Goal: Information Seeking & Learning: Check status

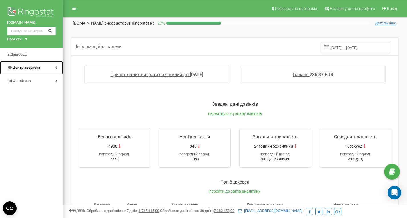
click at [31, 68] on span "Центр звернень" at bounding box center [27, 67] width 28 height 4
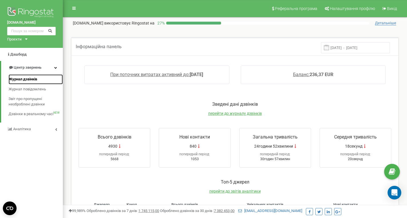
click at [33, 80] on span "Журнал дзвінків" at bounding box center [23, 79] width 29 height 5
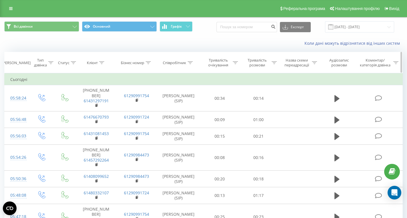
click at [104, 62] on icon at bounding box center [101, 62] width 5 height 3
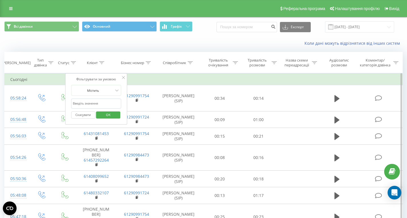
click at [91, 101] on input "text" at bounding box center [96, 104] width 50 height 10
paste input "306944243334"
type input "306944243334"
click button "OK" at bounding box center [108, 115] width 24 height 7
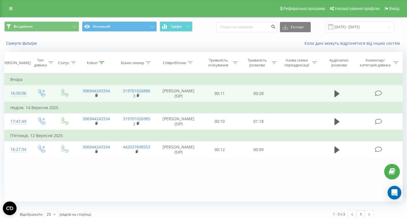
click at [18, 89] on div "16:50:06" at bounding box center [16, 93] width 13 height 11
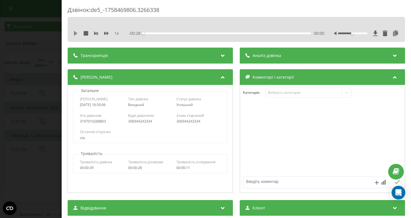
click at [76, 32] on icon at bounding box center [75, 33] width 5 height 5
click at [214, 32] on div "- 00:25 00:02 00:02" at bounding box center [226, 34] width 195 height 6
click at [213, 34] on div "- 00:24 00:04 00:04" at bounding box center [226, 34] width 195 height 6
click at [223, 33] on div "00:06" at bounding box center [227, 34] width 168 height 2
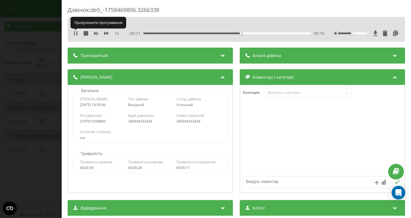
click at [75, 33] on icon at bounding box center [74, 33] width 1 height 5
click at [75, 33] on icon at bounding box center [75, 33] width 3 height 5
click at [75, 33] on icon at bounding box center [74, 33] width 1 height 5
click at [41, 91] on div "Дзвінок : de5_-1758469806.3266338 1 x - 00:07 00:21 00:21 Транскрипція Для AI-а…" at bounding box center [205, 109] width 411 height 218
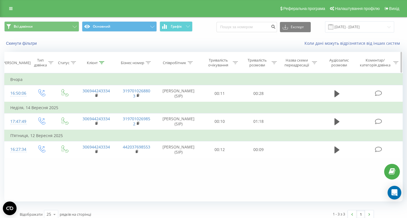
click at [100, 60] on th "Клієнт" at bounding box center [96, 62] width 41 height 21
click at [101, 63] on icon at bounding box center [101, 62] width 5 height 3
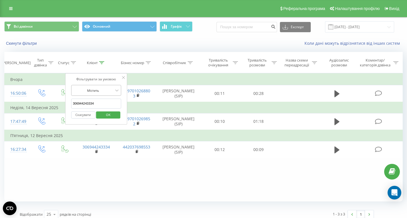
click at [99, 96] on div "Містить" at bounding box center [96, 90] width 50 height 11
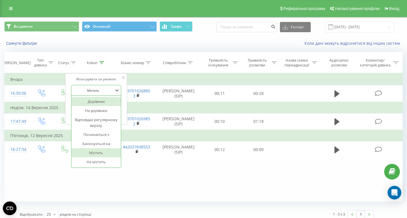
click at [99, 96] on div "Дорівнює Не дорівнює Відповідає регулярному виразу Починається з Закінчується н…" at bounding box center [96, 132] width 50 height 72
click at [153, 176] on div "Фільтрувати за умовою Дорівнює Введіть значення Скасувати OK Фільтрувати за умо…" at bounding box center [203, 137] width 398 height 128
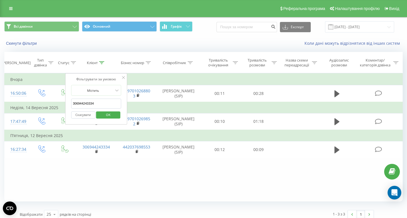
click at [100, 106] on input "306944243334" at bounding box center [96, 104] width 50 height 10
paste input "31659508629"
type input "31659508629"
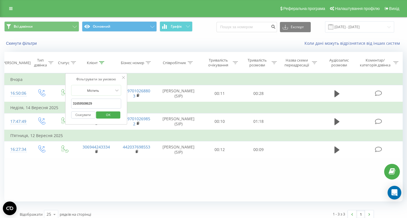
click button "OK" at bounding box center [108, 115] width 24 height 7
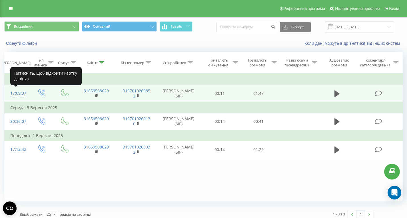
click at [18, 94] on div "17:09:37" at bounding box center [16, 93] width 13 height 11
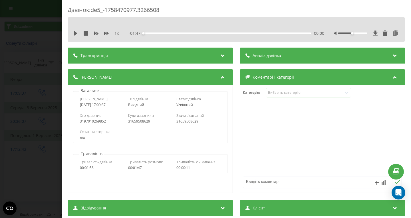
click at [91, 58] on span "Транскрипція" at bounding box center [93, 56] width 27 height 6
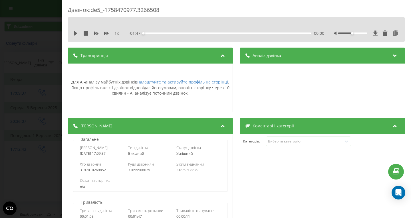
click at [75, 29] on div "1 x - 01:47 00:00 00:00" at bounding box center [236, 29] width 337 height 25
click at [75, 31] on icon at bounding box center [75, 33] width 3 height 5
click at [181, 32] on div "- 01:34 00:13 00:13" at bounding box center [226, 34] width 195 height 6
click at [182, 34] on div "- 01:33 00:14 00:14" at bounding box center [226, 34] width 195 height 6
click at [189, 31] on div "- 01:32 00:15 00:15" at bounding box center [226, 34] width 195 height 6
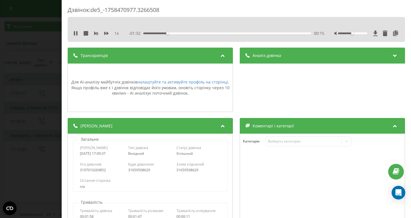
click at [189, 33] on div "00:15" at bounding box center [227, 34] width 168 height 2
click at [209, 35] on div "- 01:15 00:32 00:32" at bounding box center [226, 34] width 195 height 6
click at [212, 34] on div "00:45" at bounding box center [227, 34] width 168 height 2
click at [233, 33] on div "00:47" at bounding box center [227, 34] width 168 height 2
click at [256, 33] on div "01:14" at bounding box center [227, 34] width 168 height 2
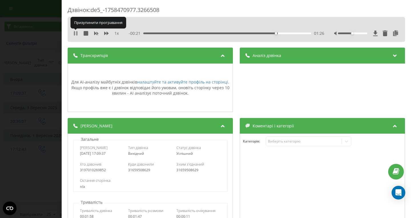
click at [76, 32] on icon at bounding box center [75, 33] width 5 height 5
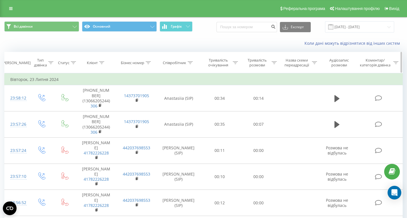
click at [102, 59] on th "Клієнт" at bounding box center [96, 62] width 41 height 21
click at [102, 64] on icon at bounding box center [101, 62] width 5 height 3
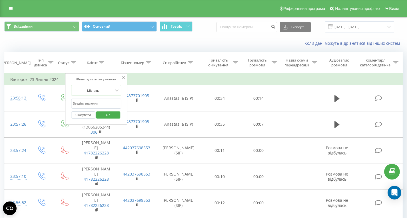
click at [99, 101] on input "text" at bounding box center [96, 104] width 50 height 10
paste input "31615028468"
type input "31615028468"
click button "OK" at bounding box center [108, 115] width 24 height 7
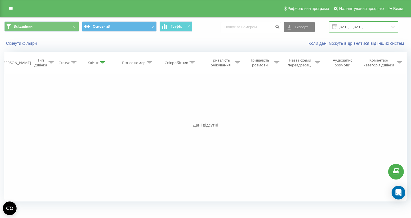
click at [359, 27] on input "23.06.2024 - 23.07.2024" at bounding box center [363, 26] width 69 height 11
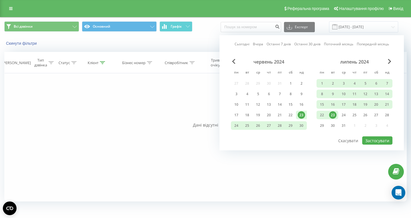
click at [333, 114] on div "23" at bounding box center [332, 115] width 7 height 7
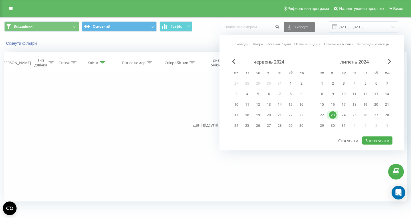
click at [241, 43] on link "Сьогодні" at bounding box center [242, 43] width 15 height 5
click at [380, 138] on button "Застосувати" at bounding box center [377, 141] width 30 height 8
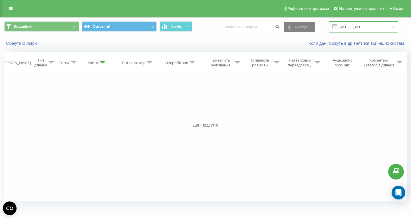
click at [361, 28] on input "22.09.2025 - 22.09.2025" at bounding box center [363, 26] width 69 height 11
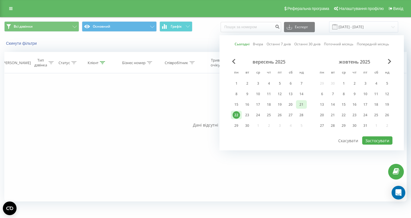
click at [297, 107] on div "21" at bounding box center [301, 104] width 11 height 9
click at [235, 118] on div "22" at bounding box center [236, 115] width 7 height 7
click at [380, 139] on button "Застосувати" at bounding box center [377, 141] width 30 height 8
type input "21.09.2025 - 22.09.2025"
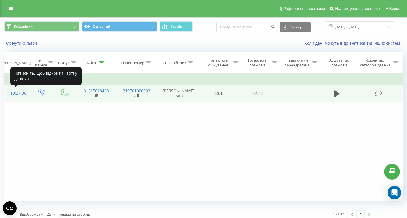
click at [17, 93] on div "19:27:36" at bounding box center [16, 93] width 13 height 11
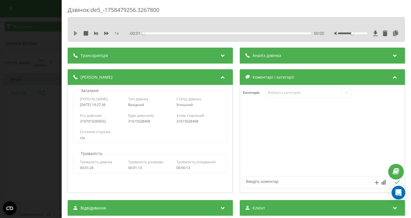
click at [74, 35] on icon at bounding box center [75, 33] width 3 height 5
click at [190, 35] on div "- 01:05 00:07 00:07" at bounding box center [226, 34] width 195 height 6
click at [192, 35] on div "- 01:04 00:08 00:08" at bounding box center [226, 34] width 195 height 6
click at [194, 33] on div "00:22" at bounding box center [227, 34] width 168 height 2
click at [220, 31] on div "- 00:49 00:23 00:23" at bounding box center [226, 34] width 195 height 6
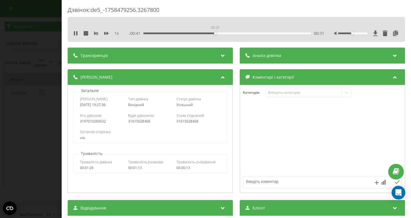
click at [215, 33] on div "00:31" at bounding box center [227, 34] width 168 height 2
click at [230, 38] on div "1 x - 00:40 00:32 00:32" at bounding box center [236, 29] width 337 height 25
click at [236, 34] on div "00:41" at bounding box center [227, 34] width 168 height 2
click at [260, 35] on div "- 00:30 00:42 00:42" at bounding box center [226, 34] width 195 height 6
click at [264, 34] on div "- 00:28 00:44 00:44" at bounding box center [226, 34] width 195 height 6
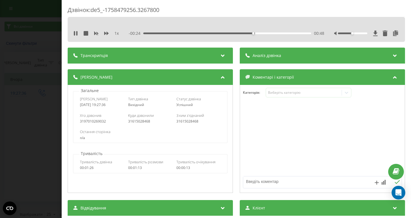
click at [273, 34] on div "00:48" at bounding box center [227, 34] width 168 height 2
click at [76, 33] on icon at bounding box center [75, 33] width 5 height 5
click at [35, 73] on div "Дзвінок : de5_-1758479256.3267800 1 x - 00:01 01:11 01:11 Транскрипція Для AI-а…" at bounding box center [205, 109] width 411 height 218
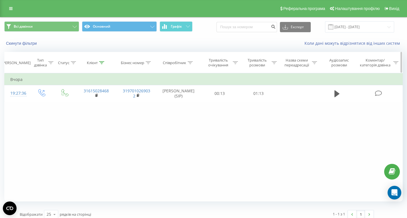
click at [103, 61] on icon at bounding box center [101, 62] width 5 height 3
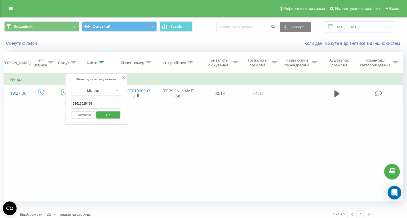
click at [99, 106] on input "31615028468" at bounding box center [96, 104] width 50 height 10
paste input "12049987016"
type input "12049987016"
click button "OK" at bounding box center [108, 115] width 24 height 7
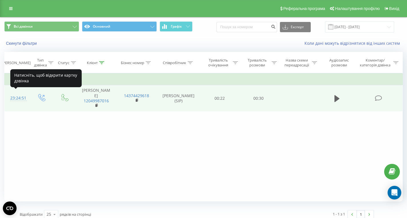
click at [16, 94] on div "23:24:51" at bounding box center [16, 98] width 13 height 11
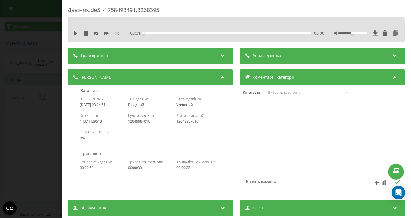
click at [96, 37] on div "1 x - 00:01 00:00 00:00" at bounding box center [236, 33] width 329 height 9
click at [94, 59] on div "Транскрипція" at bounding box center [150, 56] width 165 height 16
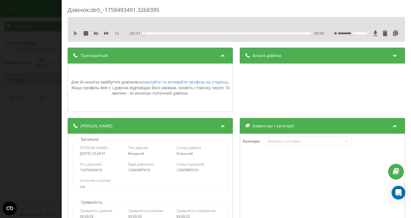
click at [74, 35] on icon at bounding box center [75, 33] width 3 height 5
click at [173, 34] on div "- 00:30 00:01 00:01" at bounding box center [226, 34] width 195 height 6
click at [175, 33] on div "00:06" at bounding box center [227, 34] width 168 height 2
click at [204, 33] on div "00:07" at bounding box center [227, 34] width 168 height 2
click at [231, 34] on div "00:16" at bounding box center [227, 34] width 168 height 2
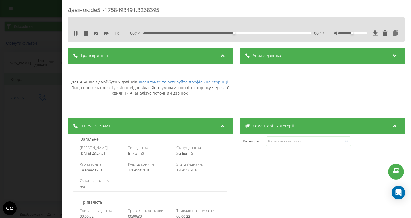
click at [244, 36] on div "1 x - 00:14 00:17 00:17" at bounding box center [236, 33] width 329 height 9
click at [251, 34] on div "00:17" at bounding box center [227, 34] width 168 height 2
click at [275, 33] on div "00:23" at bounding box center [227, 34] width 168 height 2
click at [77, 34] on icon at bounding box center [76, 33] width 1 height 5
click at [34, 92] on div "Дзвінок : de5_-1758493491.3268395 1 x - 00:03 00:27 00:27 Транскрипція Для AI-а…" at bounding box center [205, 109] width 411 height 218
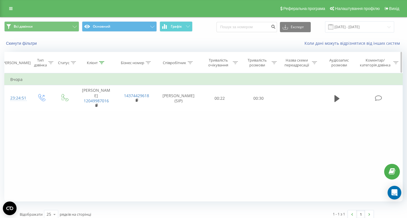
click at [100, 65] on th "Клієнт" at bounding box center [96, 62] width 41 height 21
click at [101, 60] on th "Клієнт" at bounding box center [96, 62] width 41 height 21
click at [102, 63] on icon at bounding box center [101, 62] width 5 height 3
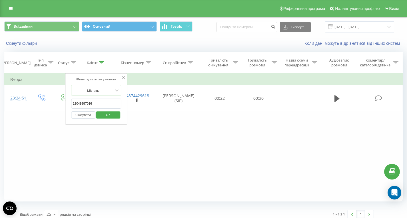
click at [100, 105] on input "12049987016" at bounding box center [96, 104] width 50 height 10
paste input "17092970062"
type input "17092970062"
click button "OK" at bounding box center [108, 115] width 24 height 7
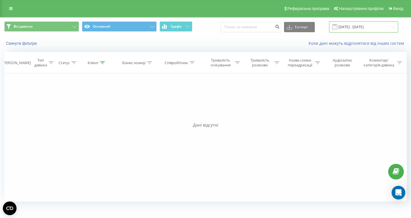
click at [353, 29] on input "21.09.2025 - 22.09.2025" at bounding box center [363, 26] width 69 height 11
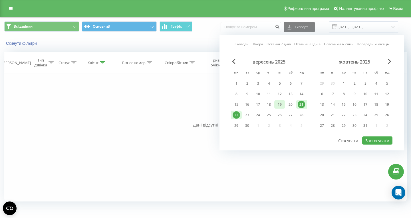
click at [282, 104] on div "19" at bounding box center [279, 104] width 7 height 7
click at [239, 116] on div "22" at bounding box center [236, 115] width 7 height 7
click at [382, 146] on div "Сьогодні Вчора Останні 7 днів Останні 30 днів Поточний місяць Попередній місяць…" at bounding box center [311, 92] width 184 height 115
click at [382, 145] on button "Застосувати" at bounding box center [377, 141] width 30 height 8
type input "19.09.2025 - 22.09.2025"
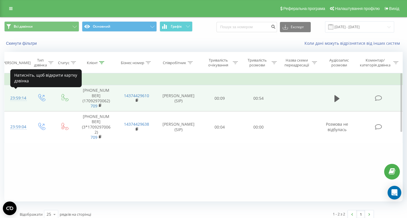
click at [18, 95] on div "23:59:14" at bounding box center [16, 98] width 13 height 11
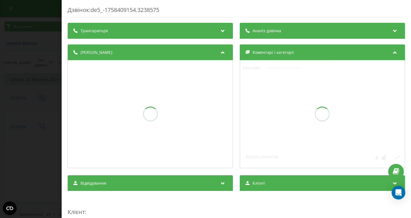
click at [18, 95] on div "Дзвінок : de5_-1758409154.3238575 Транскрипція Аналіз дзвінка Деталі дзвінка Ко…" at bounding box center [205, 109] width 411 height 218
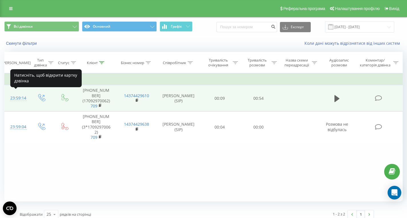
click at [21, 101] on div at bounding box center [16, 101] width 13 height 0
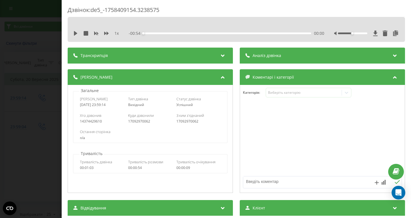
click at [73, 34] on div "1 x - 00:54 00:00 00:00" at bounding box center [236, 33] width 329 height 9
click at [74, 35] on icon at bounding box center [75, 33] width 3 height 5
click at [216, 32] on div "- 00:39 00:14 00:14" at bounding box center [226, 34] width 195 height 6
click at [222, 36] on div "- 00:38 00:15 00:15" at bounding box center [226, 34] width 195 height 6
click at [225, 34] on div "00:27" at bounding box center [227, 34] width 168 height 2
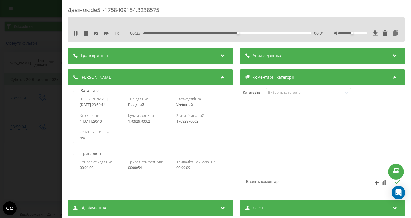
click at [261, 32] on div "- 00:23 00:31 00:31" at bounding box center [226, 34] width 195 height 6
click at [264, 34] on div "00:39" at bounding box center [227, 34] width 168 height 2
click at [286, 32] on div "- 00:11 00:43 00:43" at bounding box center [226, 34] width 195 height 6
click at [289, 34] on div "00:43" at bounding box center [227, 34] width 168 height 2
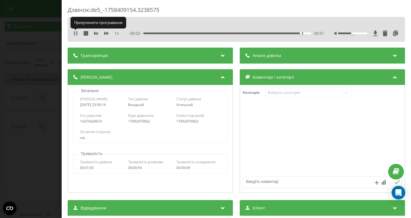
click at [74, 34] on icon at bounding box center [75, 33] width 5 height 5
click at [30, 76] on div "Дзвінок : de5_-1758409154.3238575 1 x - 00:02 00:52 00:52 Транскрипція Для AI-а…" at bounding box center [205, 109] width 411 height 218
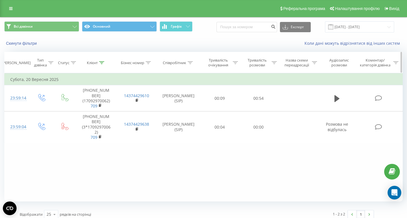
click at [102, 64] on icon at bounding box center [101, 62] width 5 height 3
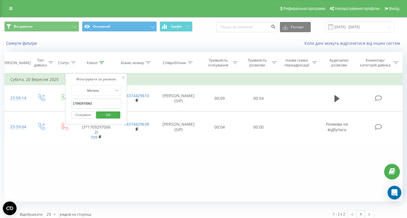
click at [99, 103] on input "17092970062" at bounding box center [96, 104] width 50 height 10
paste input "31684278327"
type input "31684278327"
click button "OK" at bounding box center [108, 115] width 24 height 7
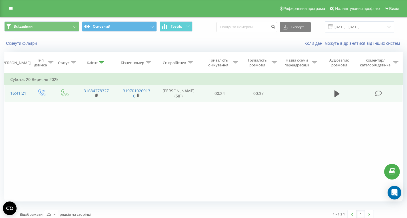
click at [16, 93] on div "16:41:21" at bounding box center [16, 93] width 13 height 11
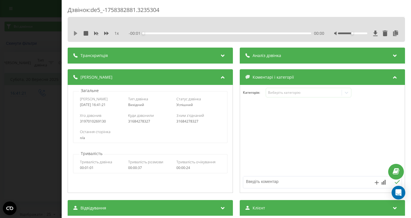
click at [74, 34] on icon at bounding box center [75, 33] width 5 height 5
click at [257, 33] on div "00:19" at bounding box center [227, 34] width 168 height 2
click at [75, 33] on icon at bounding box center [75, 33] width 5 height 5
click at [52, 54] on div "Дзвінок : de5_-1758382881.3235304 1 x - 00:03 00:33 00:33 Транскрипція Для AI-а…" at bounding box center [205, 109] width 411 height 218
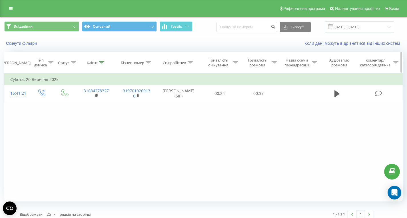
click at [101, 62] on icon at bounding box center [101, 62] width 5 height 3
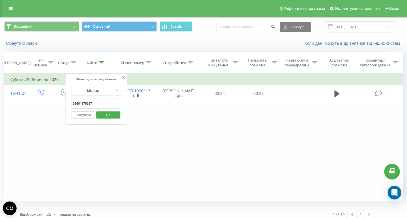
click at [90, 105] on input "31684278327" at bounding box center [96, 104] width 50 height 10
paste input "306945365686"
type input "306945365686"
click button "OK" at bounding box center [108, 115] width 24 height 7
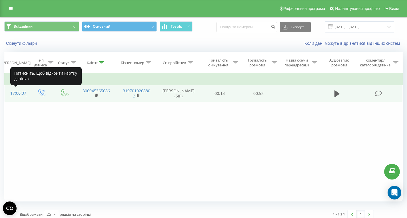
click at [23, 92] on div "17:06:07" at bounding box center [16, 93] width 13 height 11
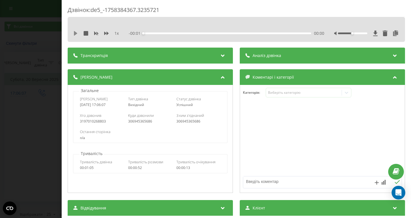
click at [74, 35] on icon at bounding box center [75, 33] width 5 height 5
click at [182, 31] on div "- 00:46 00:06 00:06" at bounding box center [226, 34] width 195 height 6
click at [186, 32] on div "- 00:46 00:07 00:07" at bounding box center [226, 34] width 195 height 6
click at [188, 34] on div "- 00:45 00:07 00:07" at bounding box center [226, 34] width 195 height 6
click at [194, 33] on div "00:08" at bounding box center [227, 34] width 168 height 2
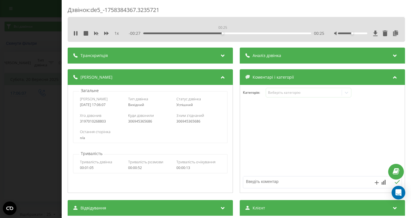
click at [222, 34] on div "00:25" at bounding box center [227, 34] width 168 height 2
click at [253, 33] on div "00:29" at bounding box center [227, 34] width 168 height 2
click at [269, 33] on div "00:35" at bounding box center [227, 34] width 168 height 2
click at [270, 34] on div "00:44" at bounding box center [227, 34] width 168 height 2
click at [267, 34] on div "- 00:11 00:41 00:41" at bounding box center [226, 34] width 195 height 6
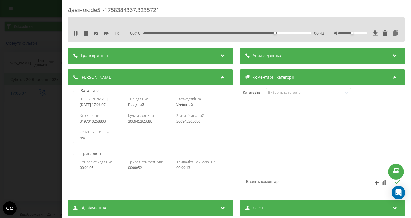
click at [262, 31] on div "- 00:10 00:42 00:42" at bounding box center [226, 34] width 195 height 6
click at [262, 33] on div "00:42" at bounding box center [227, 34] width 168 height 2
click at [74, 34] on icon at bounding box center [74, 33] width 1 height 5
click at [39, 69] on div "Дзвінок : de5_-1758384367.3235721 1 x - 00:12 00:41 00:41 Транскрипція Для AI-а…" at bounding box center [205, 109] width 411 height 218
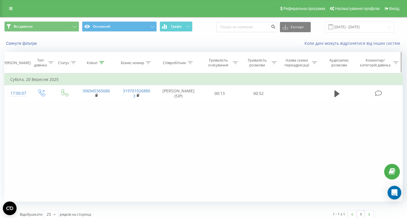
click at [101, 62] on icon at bounding box center [101, 62] width 5 height 3
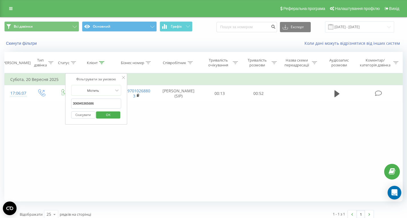
click at [103, 104] on input "306945365686" at bounding box center [96, 104] width 50 height 10
paste input "306989107871"
type input "306989107871"
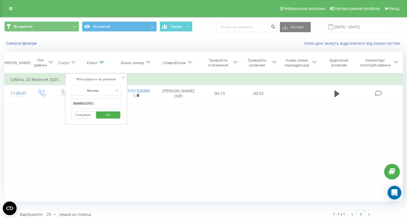
click button "OK" at bounding box center [108, 115] width 24 height 7
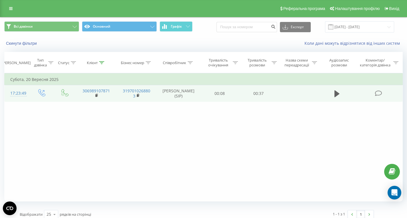
click at [11, 94] on div "17:23:49" at bounding box center [16, 93] width 13 height 11
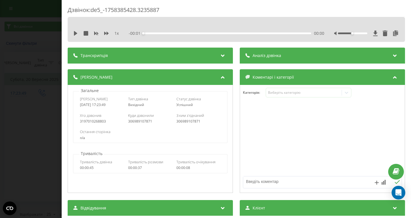
click at [112, 33] on div "Дзвінок : de5_-1758385428.3235887 1 x - 00:01 00:00 00:00 Транскрипція Для AI-а…" at bounding box center [236, 222] width 337 height 433
click at [73, 34] on icon at bounding box center [75, 33] width 5 height 5
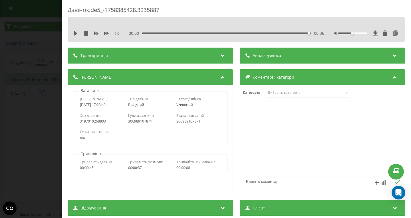
click at [31, 82] on div "Дзвінок : de5_-1758385428.3235887 1 x 00:00 00:36 00:36 Транскрипція Для AI-ана…" at bounding box center [205, 109] width 411 height 218
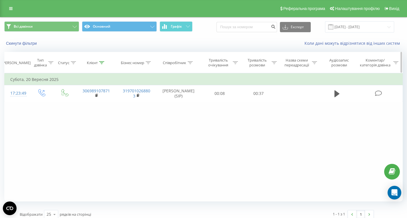
click at [103, 63] on icon at bounding box center [101, 62] width 5 height 3
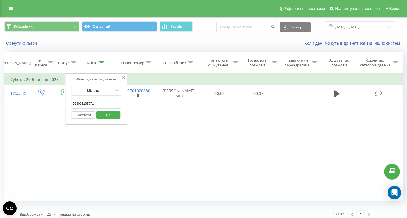
click at [99, 103] on input "306989107871" at bounding box center [96, 104] width 50 height 10
paste input "31651773644"
type input "31651773644"
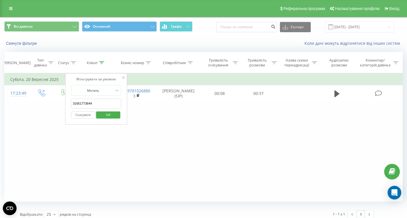
click button "OK" at bounding box center [108, 115] width 24 height 7
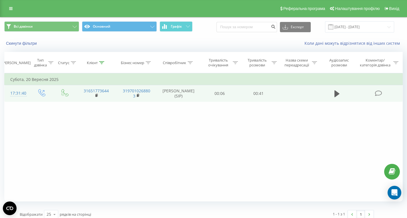
click at [17, 90] on div "17:31:40" at bounding box center [16, 93] width 13 height 11
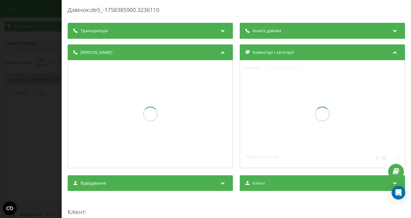
click at [96, 36] on div "Транскрипція" at bounding box center [150, 31] width 165 height 16
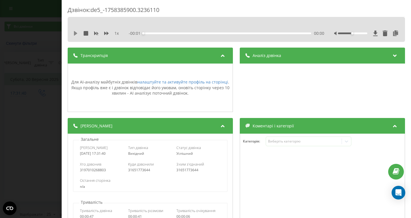
click at [75, 33] on icon at bounding box center [75, 33] width 3 height 5
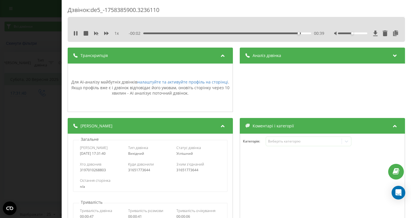
click at [264, 35] on div "- 00:02 00:39 00:39" at bounding box center [226, 34] width 195 height 6
click at [248, 30] on div "1 x - 00:02 00:39 00:39" at bounding box center [236, 33] width 329 height 9
click at [244, 32] on div "- 00:01 00:40 00:40" at bounding box center [226, 34] width 195 height 6
click at [241, 35] on div "- 00:00 00:41 00:41" at bounding box center [226, 34] width 195 height 6
click at [241, 34] on div "00:41" at bounding box center [227, 34] width 168 height 2
